Goal: Task Accomplishment & Management: Use online tool/utility

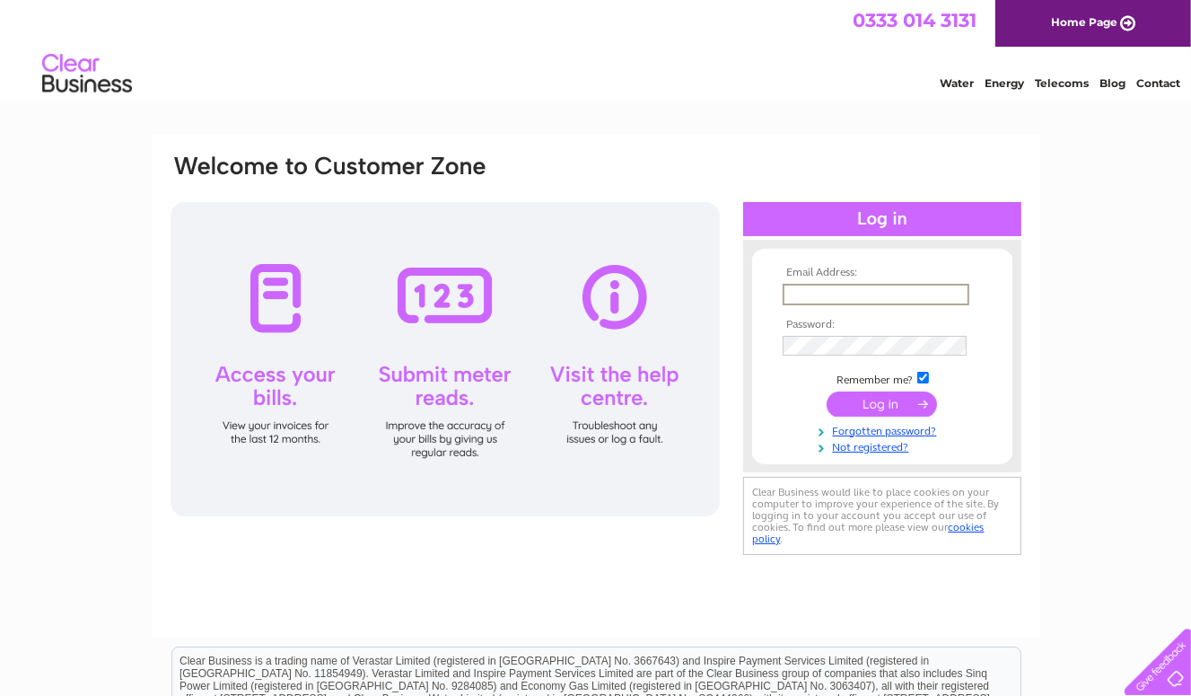
click at [713, 296] on input "text" at bounding box center [876, 295] width 187 height 22
type input "pilleth.hoods29@gmail.com"
click at [713, 398] on input "submit" at bounding box center [882, 402] width 110 height 25
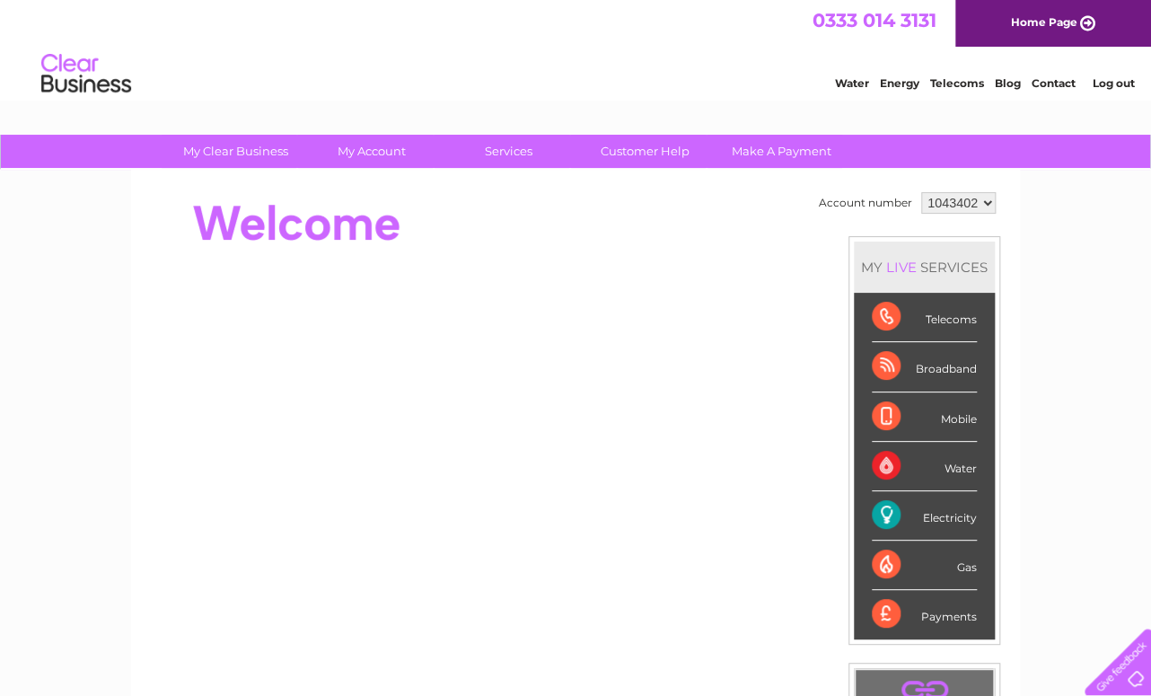
click at [709, 511] on div "Electricity" at bounding box center [924, 515] width 105 height 49
click at [709, 522] on div "Electricity" at bounding box center [924, 515] width 105 height 49
click at [709, 513] on div "Electricity" at bounding box center [924, 515] width 105 height 49
click at [709, 199] on select "1043402 1067004 1083249" at bounding box center [958, 203] width 75 height 22
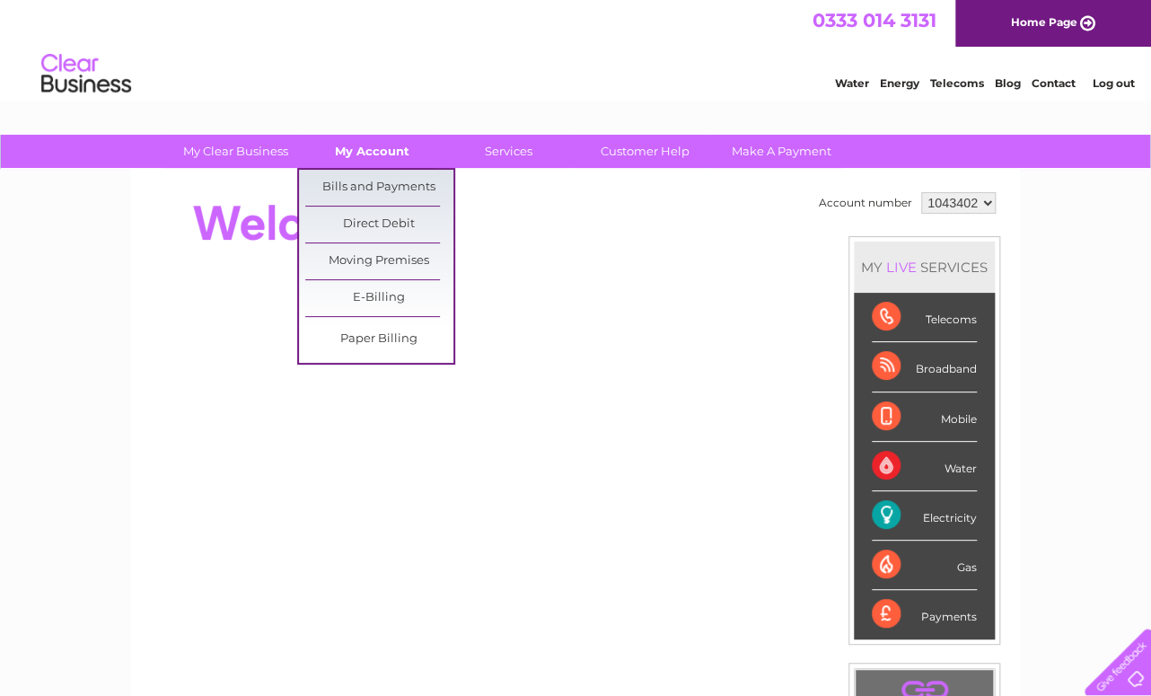
click at [388, 153] on link "My Account" at bounding box center [372, 151] width 148 height 33
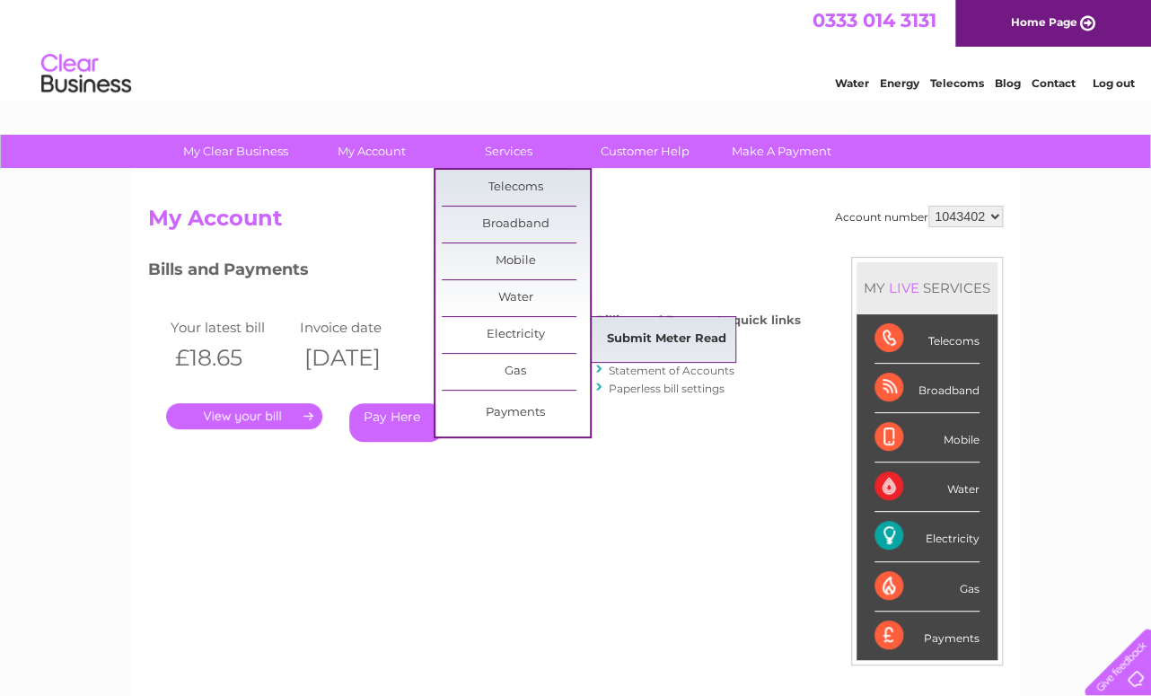
click at [649, 336] on link "Submit Meter Read" at bounding box center [667, 339] width 148 height 36
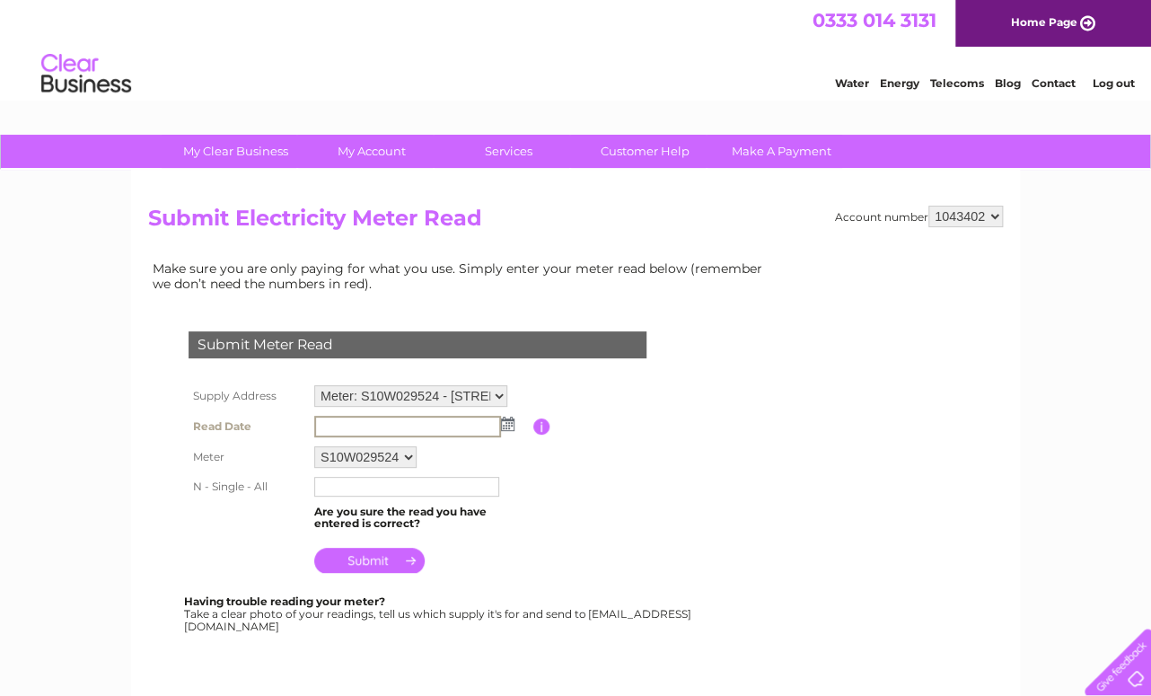
click at [342, 426] on input "text" at bounding box center [407, 427] width 187 height 22
click at [509, 418] on img at bounding box center [505, 423] width 13 height 14
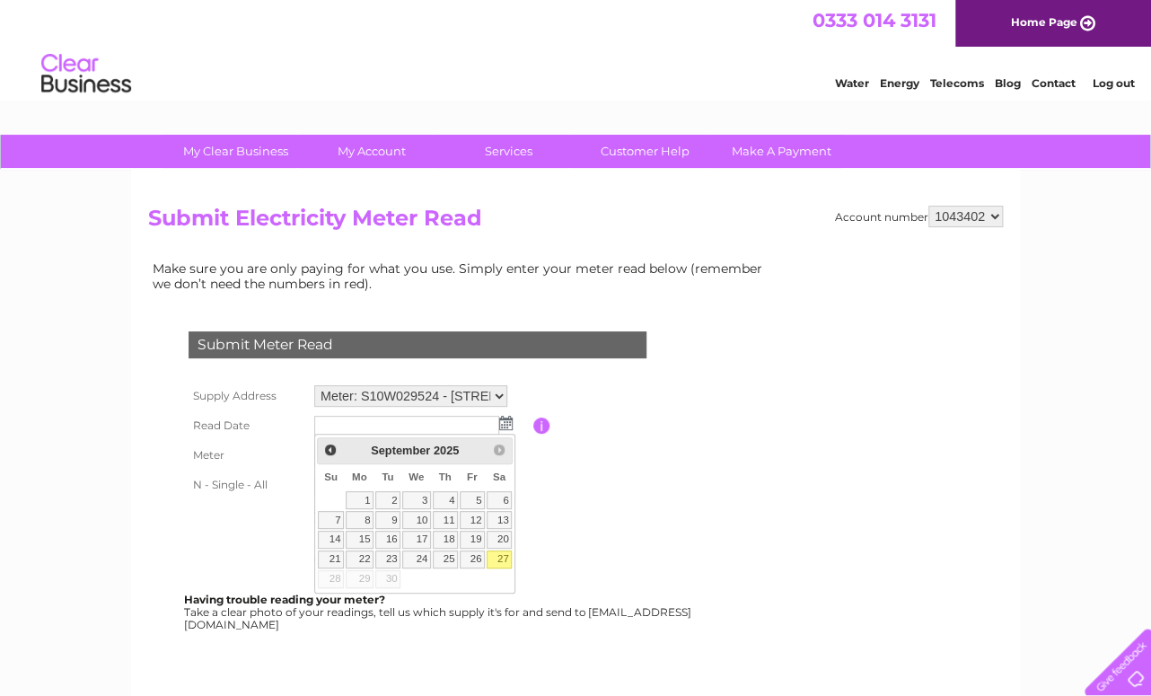
click at [505, 559] on link "27" at bounding box center [499, 559] width 25 height 18
type input "2025/09/27"
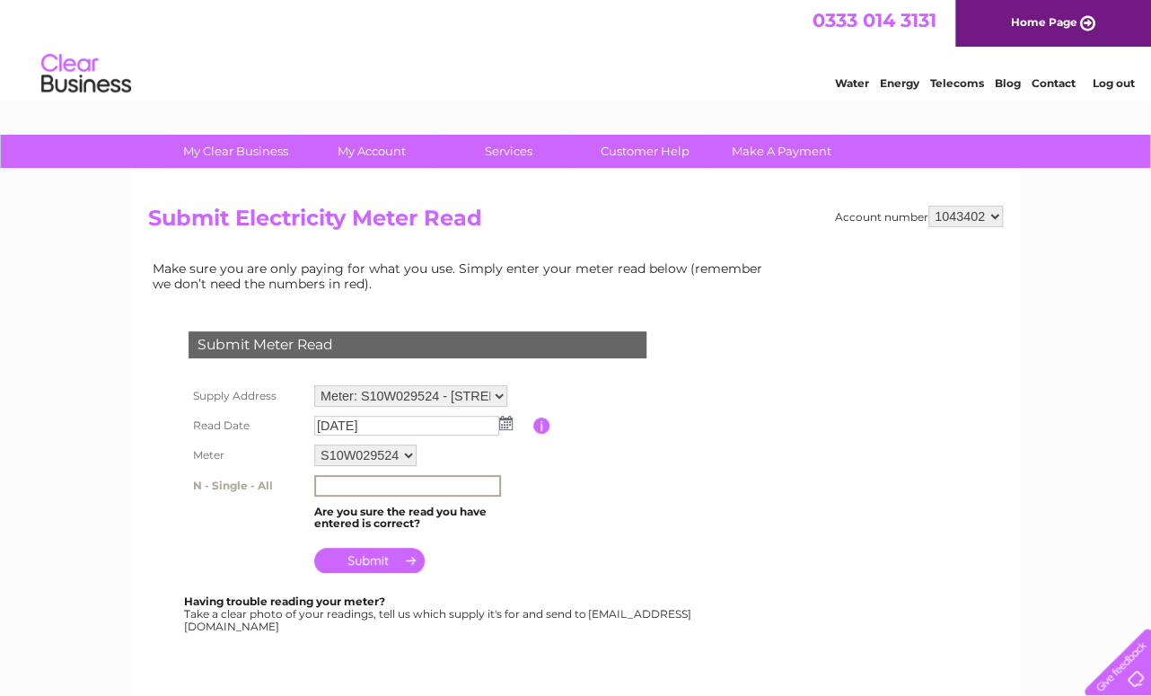
click at [333, 476] on input "text" at bounding box center [407, 486] width 187 height 22
type input "88484"
click at [383, 557] on input "submit" at bounding box center [369, 560] width 110 height 25
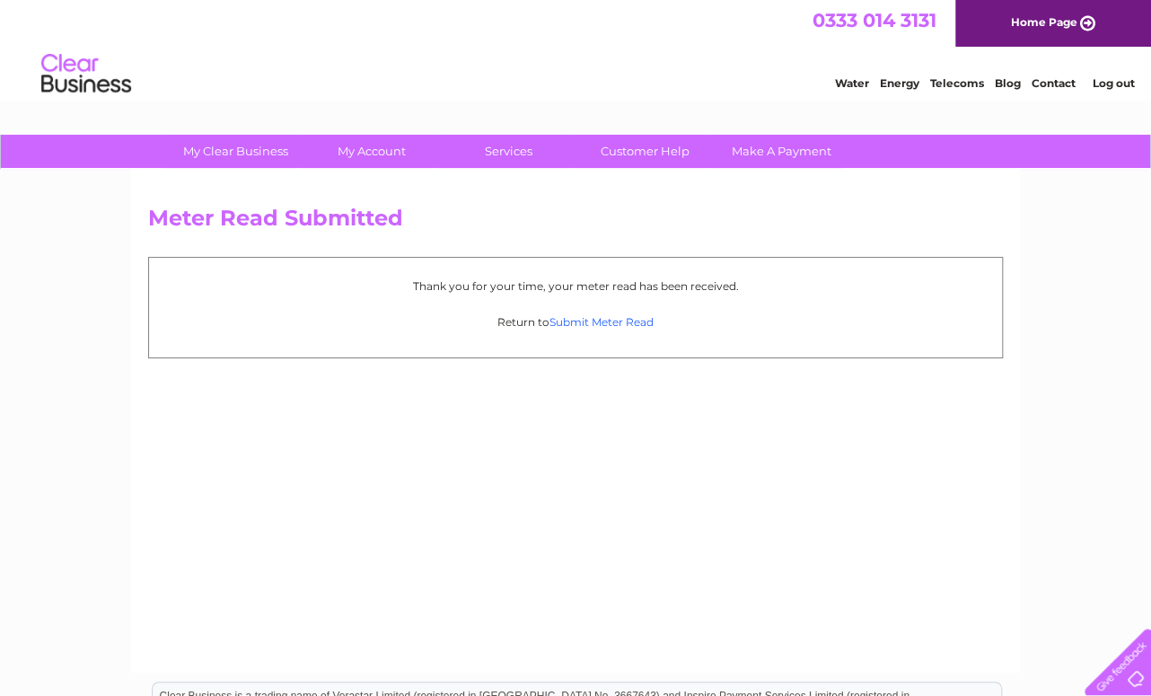
click at [600, 323] on link "Submit Meter Read" at bounding box center [601, 321] width 104 height 13
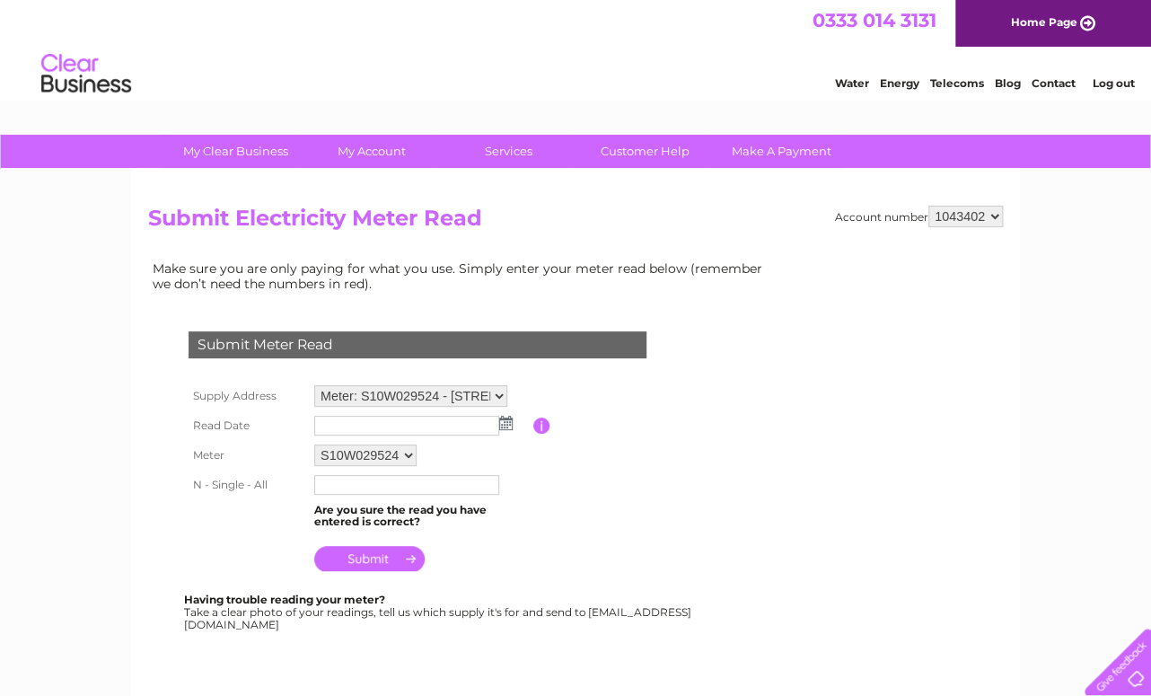
click at [995, 214] on select "1043402 1067004 1083249" at bounding box center [965, 217] width 75 height 22
select select "1067004"
click at [928, 206] on select "1043402 1067004 1083249" at bounding box center [965, 217] width 75 height 22
click at [507, 426] on img at bounding box center [505, 423] width 13 height 14
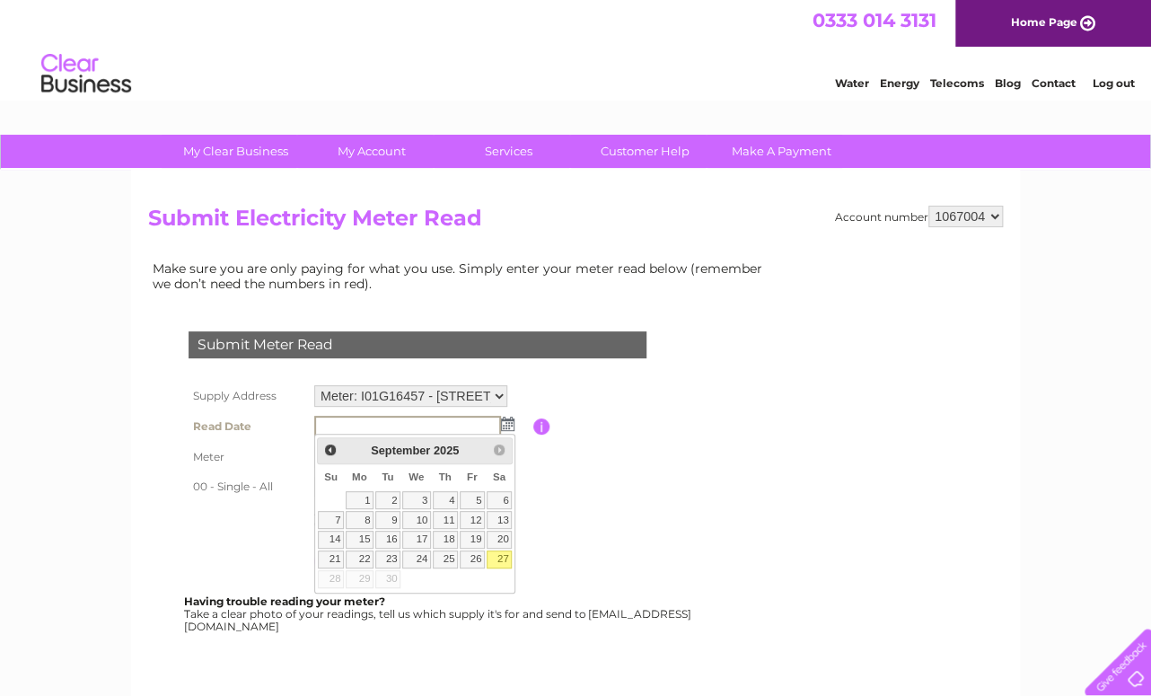
click at [500, 555] on link "27" at bounding box center [499, 559] width 25 height 18
type input "[DATE]"
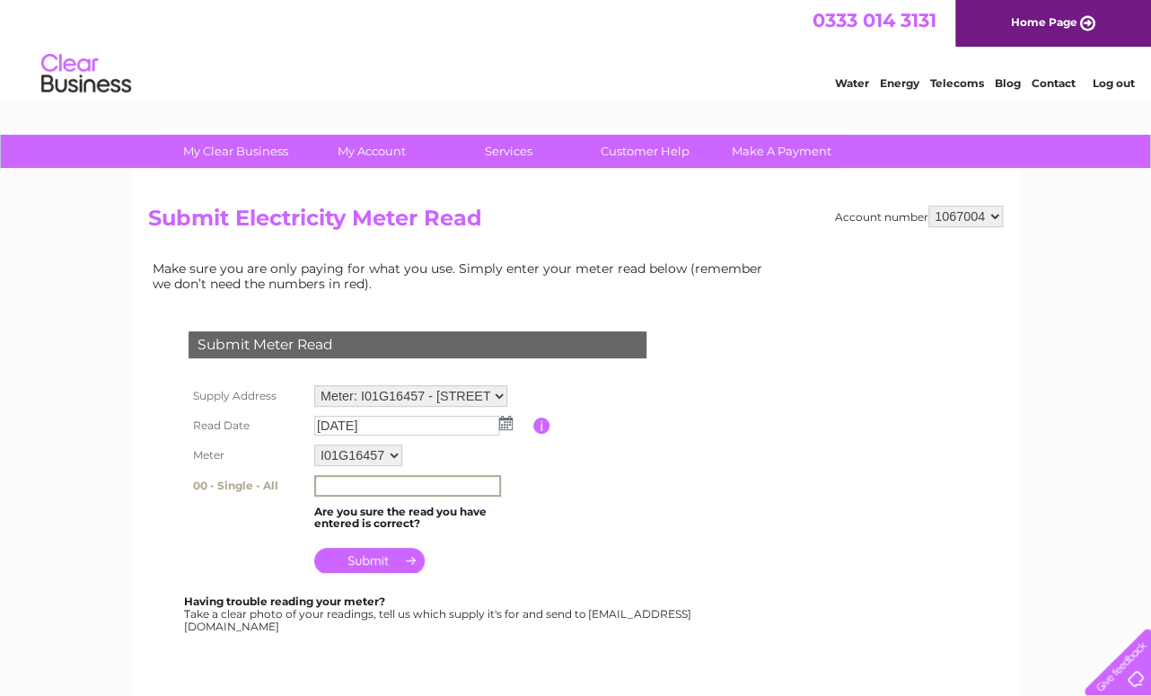
click at [329, 480] on input "text" at bounding box center [407, 486] width 187 height 22
type input "73734"
click at [376, 561] on input "submit" at bounding box center [369, 560] width 110 height 25
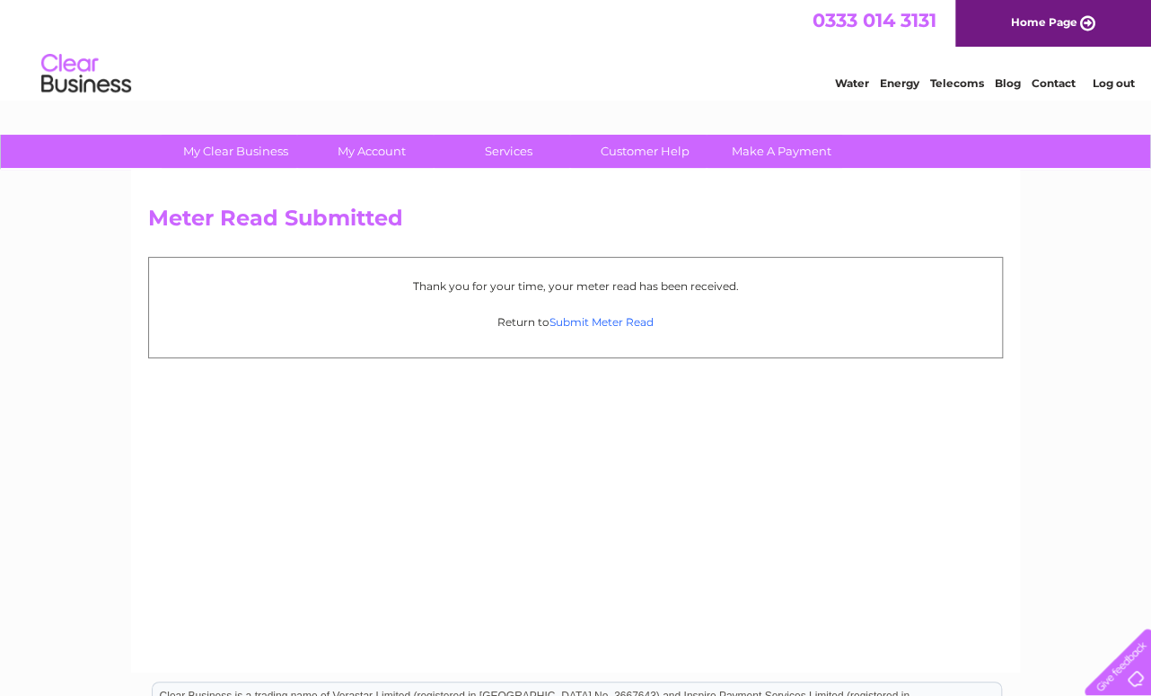
click at [601, 321] on link "Submit Meter Read" at bounding box center [601, 321] width 104 height 13
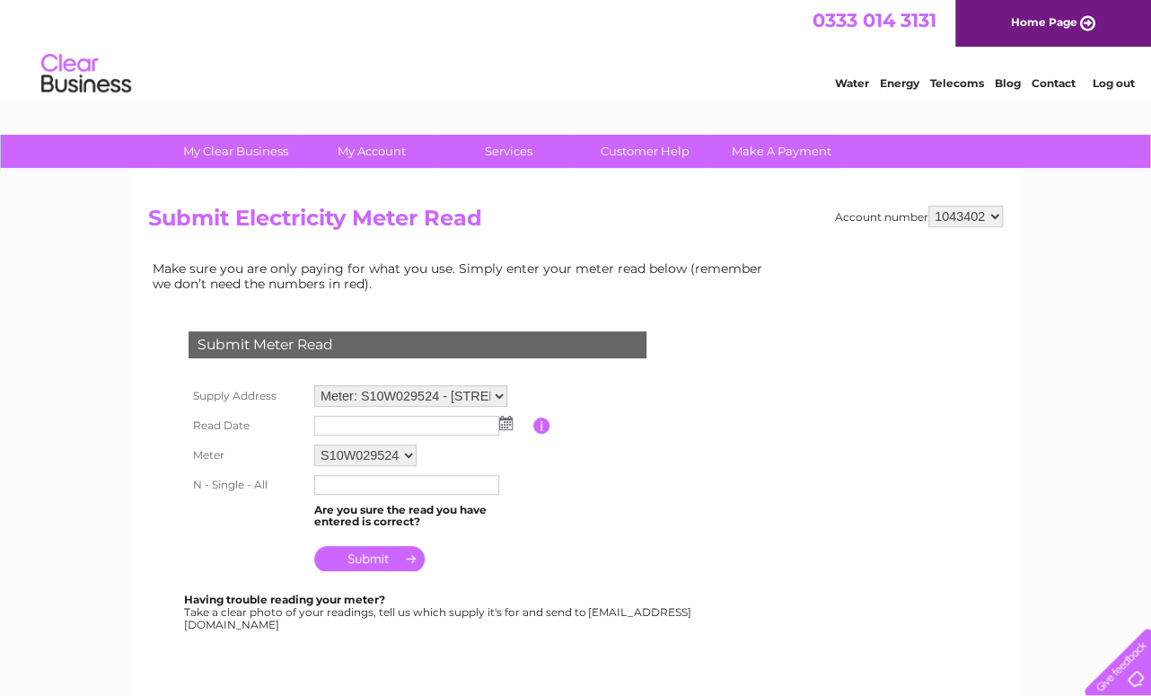
select select "1083249"
click at [928, 206] on select "1043402 1067004 1083249" at bounding box center [965, 217] width 75 height 22
click at [505, 422] on img at bounding box center [505, 423] width 13 height 14
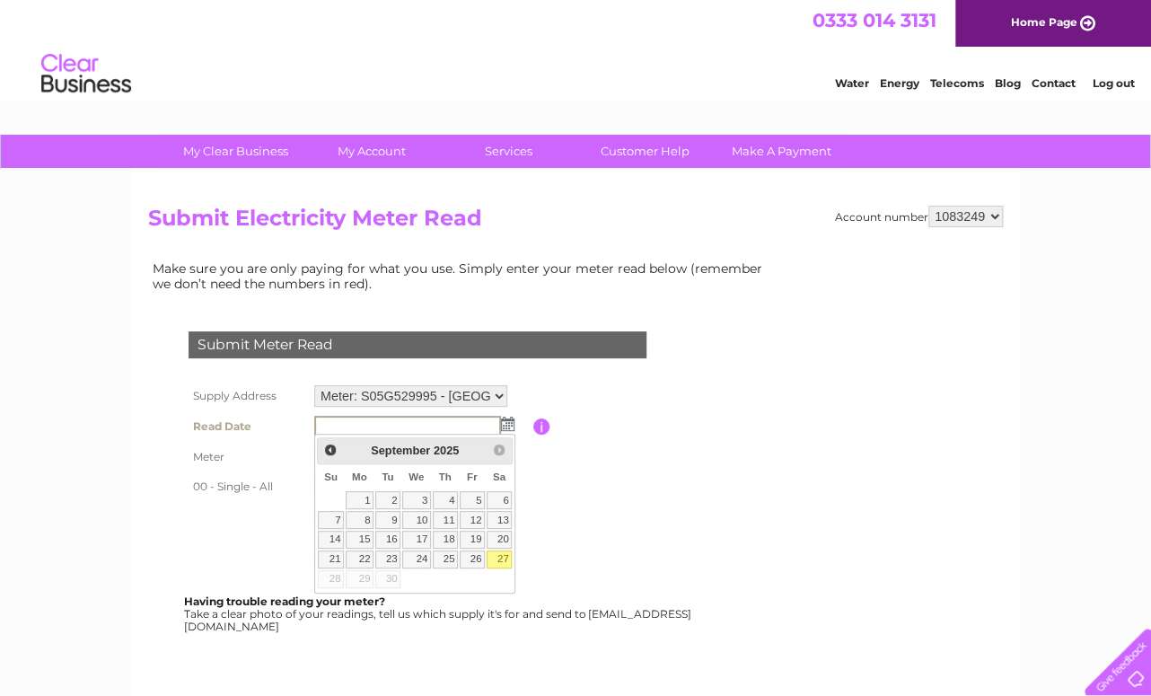
click at [508, 554] on link "27" at bounding box center [499, 559] width 25 height 18
type input "2025/09/27"
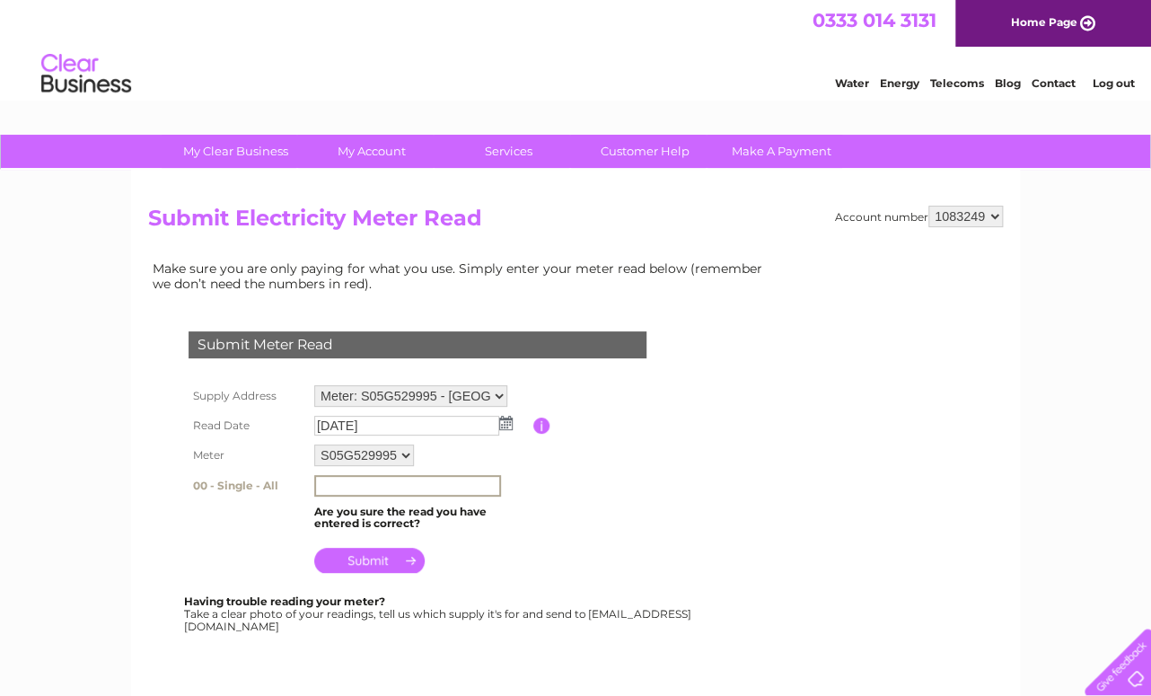
click at [338, 483] on input "text" at bounding box center [407, 486] width 187 height 22
type input "565"
click at [374, 553] on input "submit" at bounding box center [369, 558] width 110 height 25
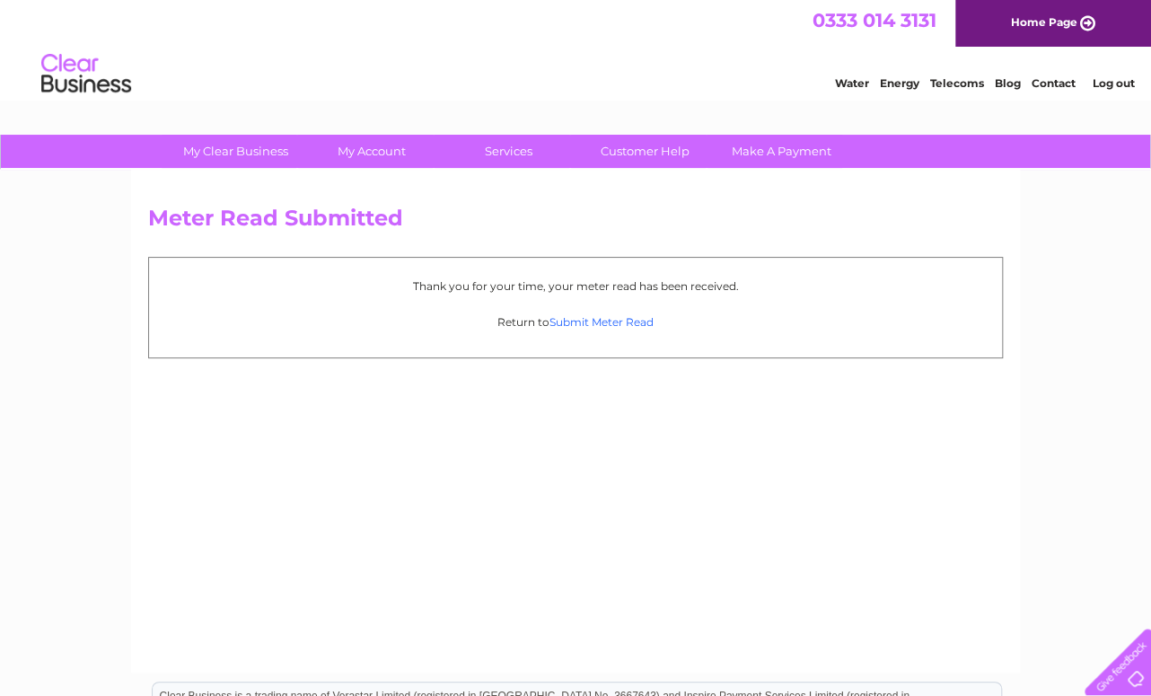
click at [619, 318] on link "Submit Meter Read" at bounding box center [601, 321] width 104 height 13
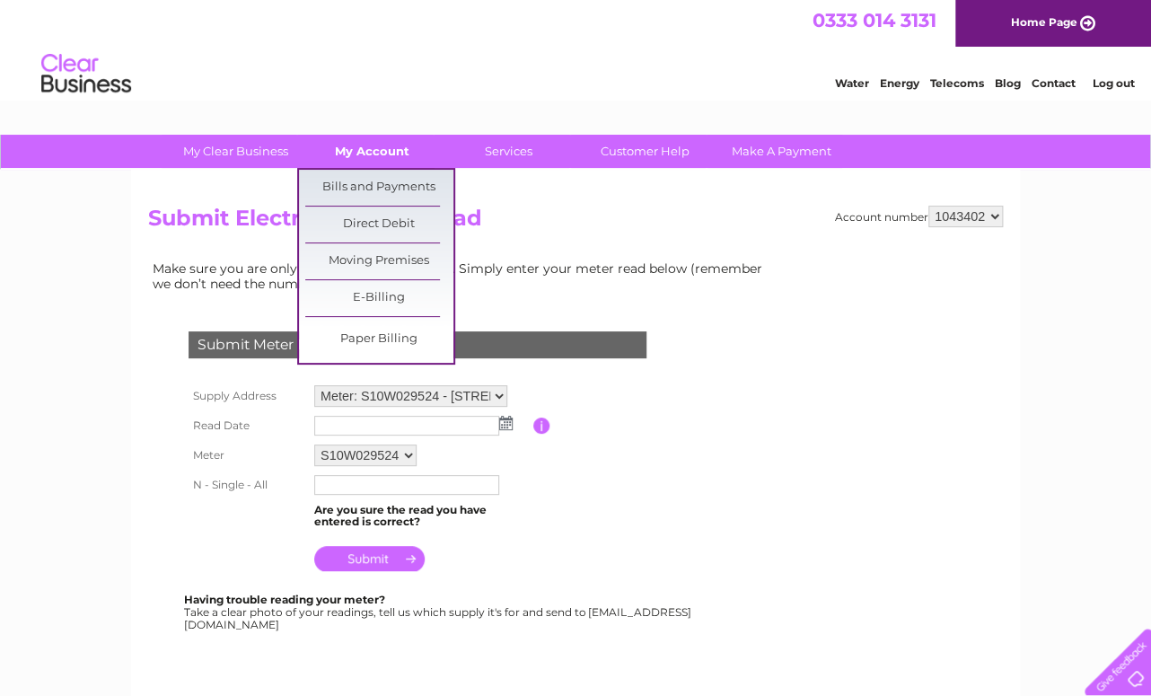
click at [389, 151] on link "My Account" at bounding box center [372, 151] width 148 height 33
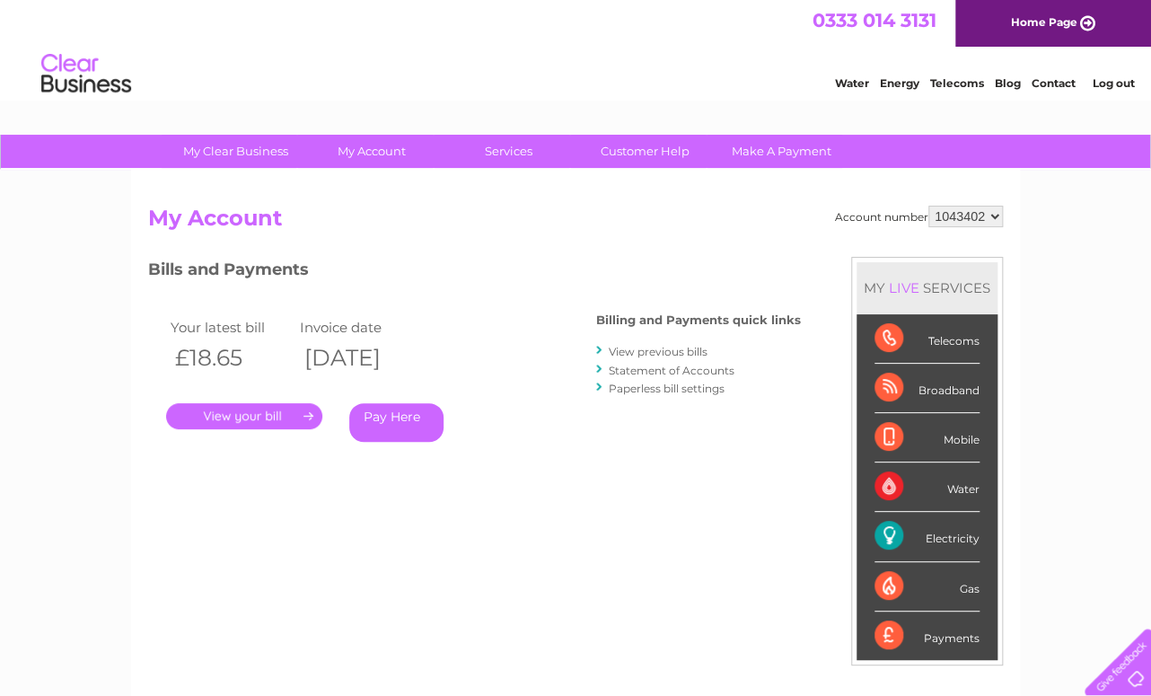
click at [989, 215] on select "1043402 1067004 1083249" at bounding box center [965, 217] width 75 height 22
select select "1067004"
click at [928, 206] on select "1043402 1067004 1083249" at bounding box center [965, 217] width 75 height 22
